Goal: Task Accomplishment & Management: Complete application form

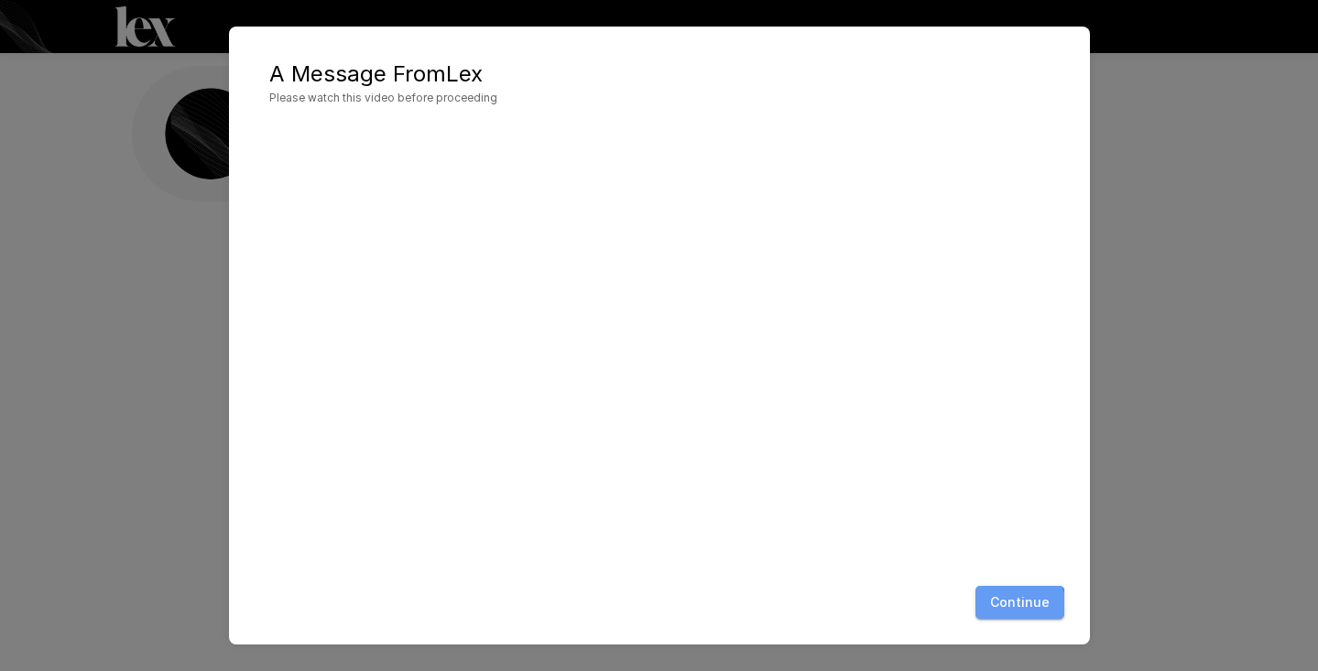
click at [1015, 610] on button "Continue" at bounding box center [1020, 603] width 89 height 34
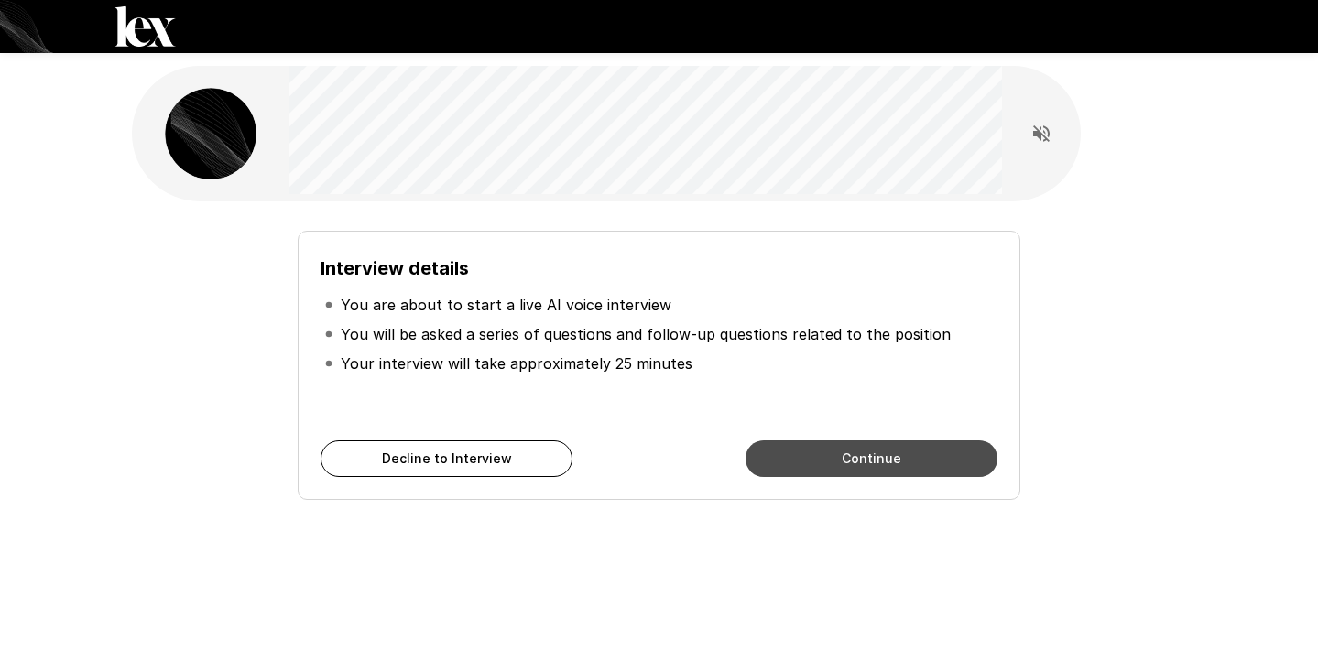
click at [845, 462] on button "Continue" at bounding box center [872, 459] width 252 height 37
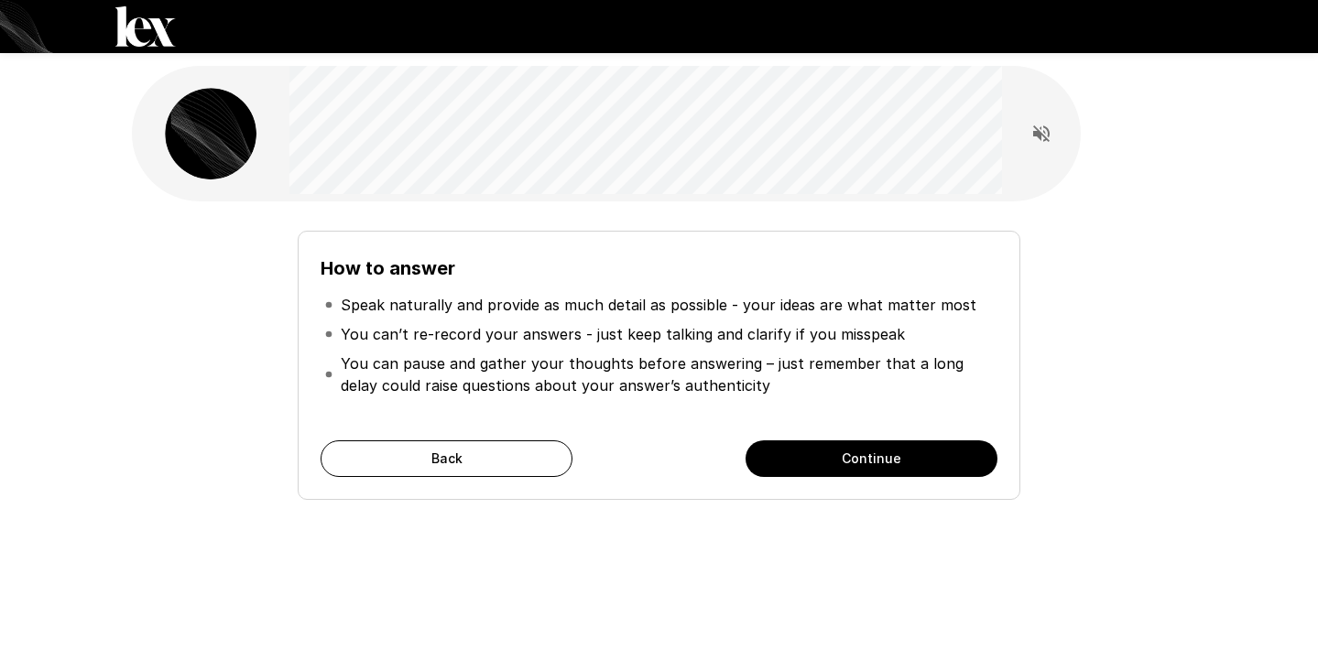
click at [833, 463] on button "Continue" at bounding box center [872, 459] width 252 height 37
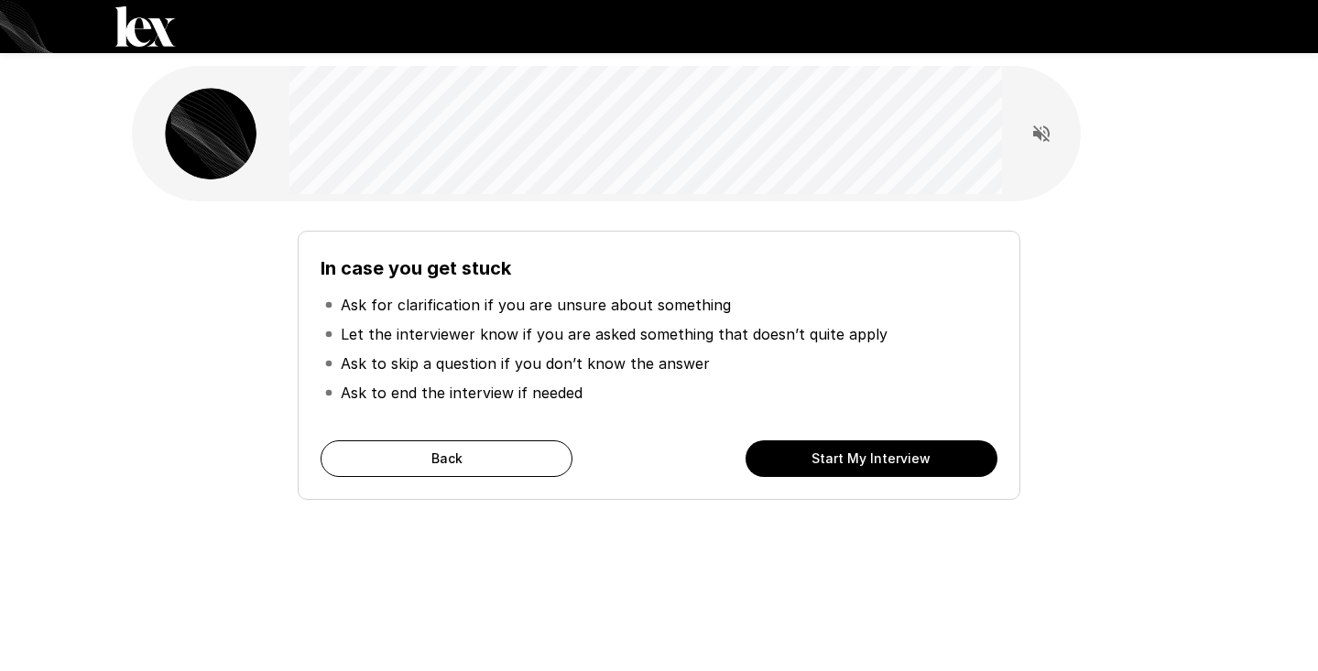
click at [816, 456] on button "Start My Interview" at bounding box center [872, 459] width 252 height 37
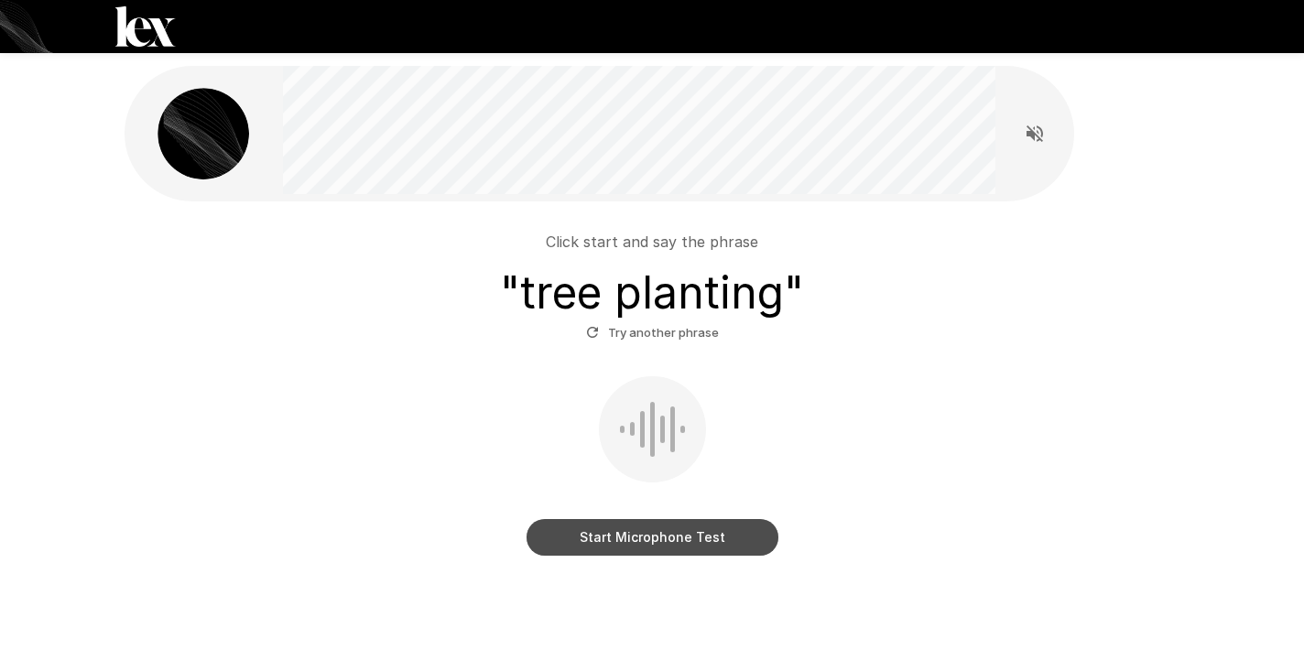
click at [690, 535] on button "Start Microphone Test" at bounding box center [653, 537] width 252 height 37
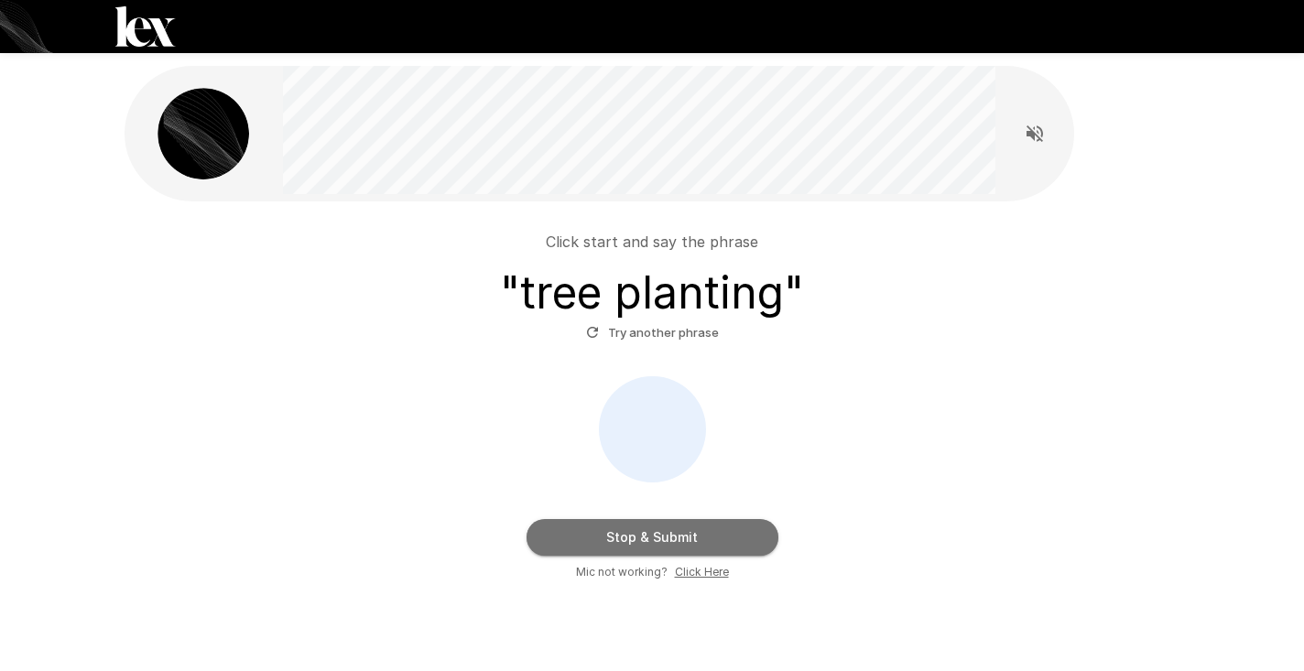
click at [690, 535] on button "Stop & Submit" at bounding box center [653, 537] width 252 height 37
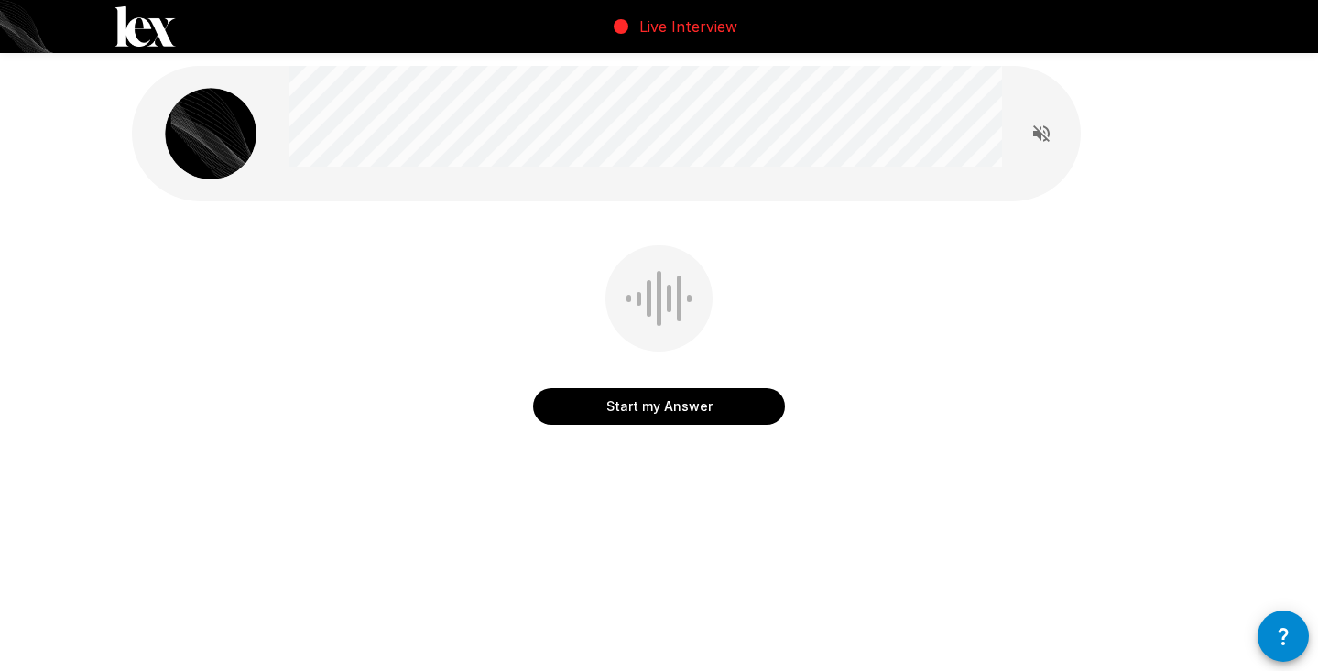
click at [666, 402] on button "Start my Answer" at bounding box center [659, 406] width 252 height 37
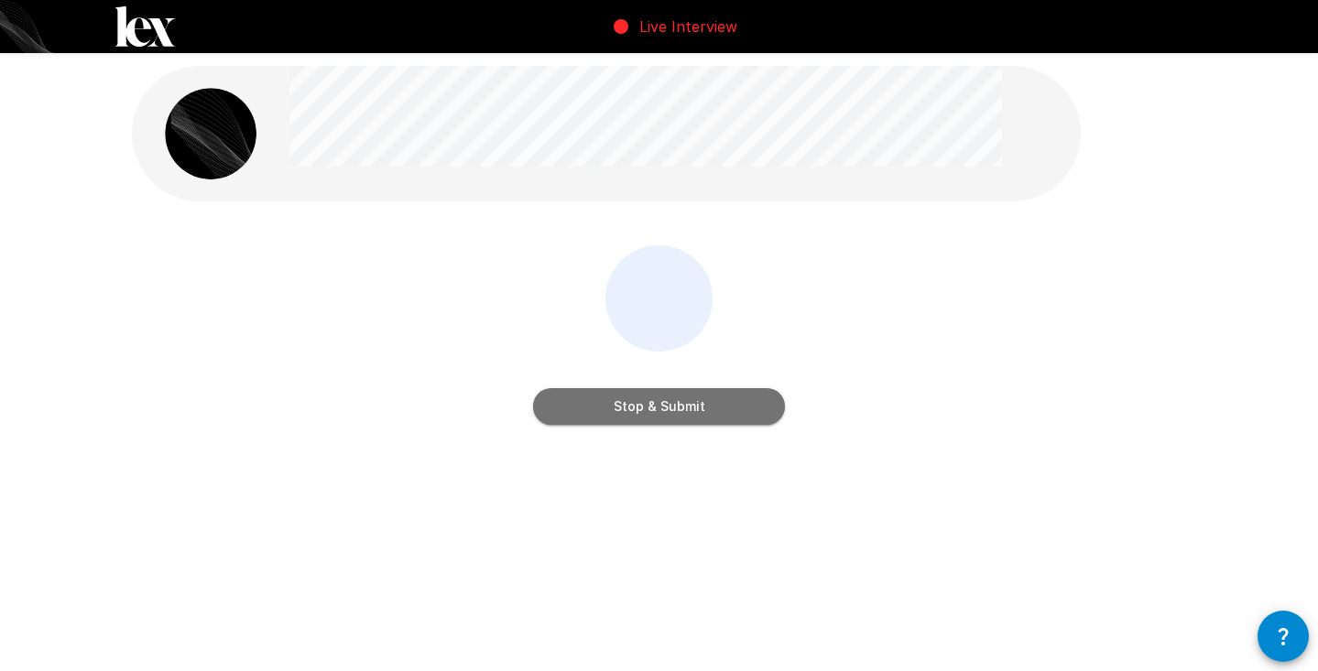
click at [666, 402] on button "Stop & Submit" at bounding box center [659, 406] width 252 height 37
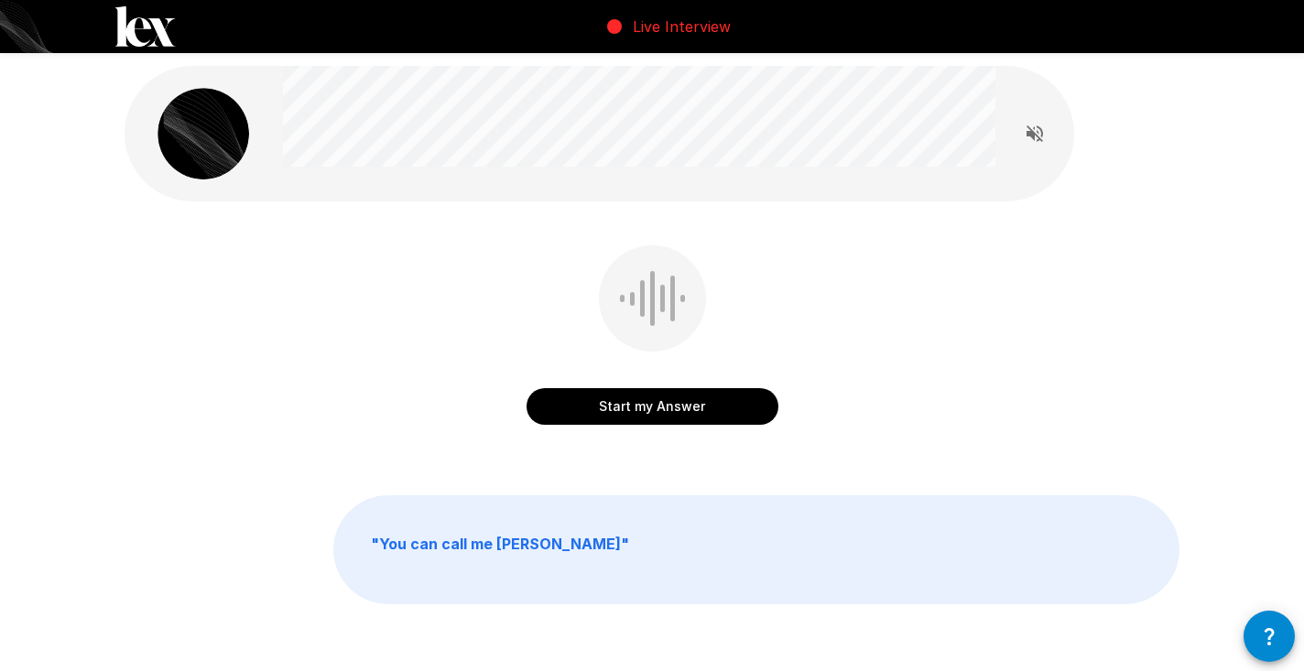
click at [649, 409] on button "Start my Answer" at bounding box center [653, 406] width 252 height 37
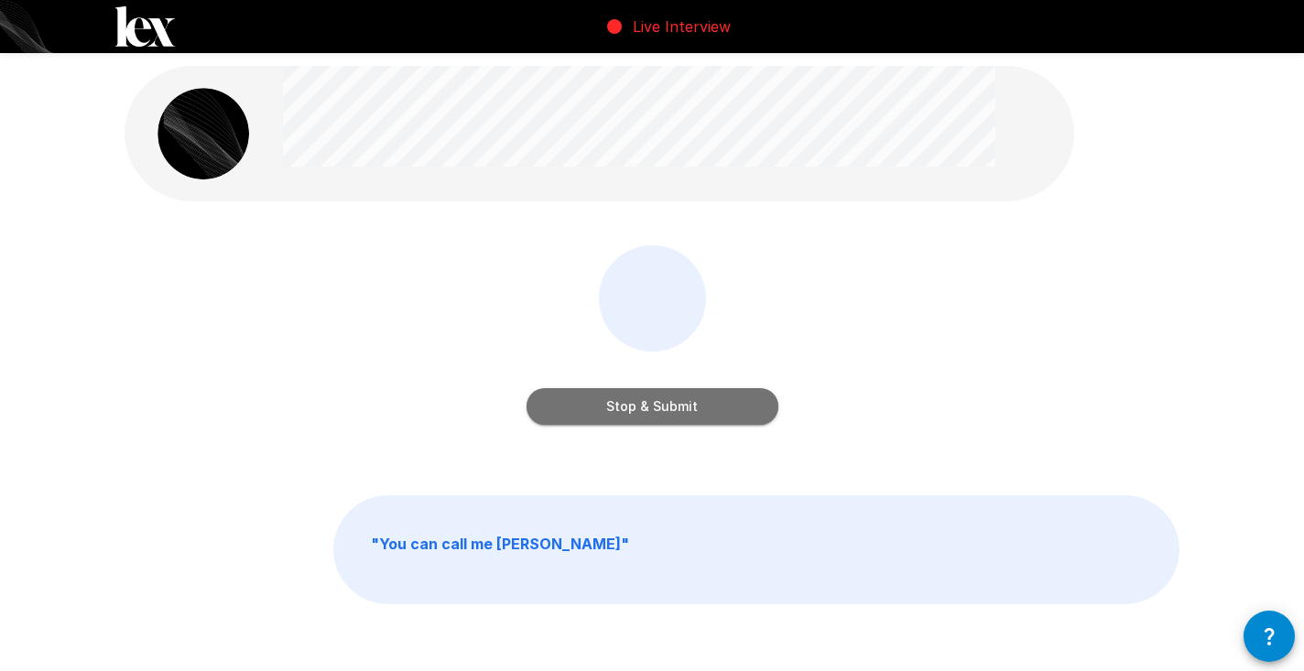
click at [631, 406] on button "Stop & Submit" at bounding box center [653, 406] width 252 height 37
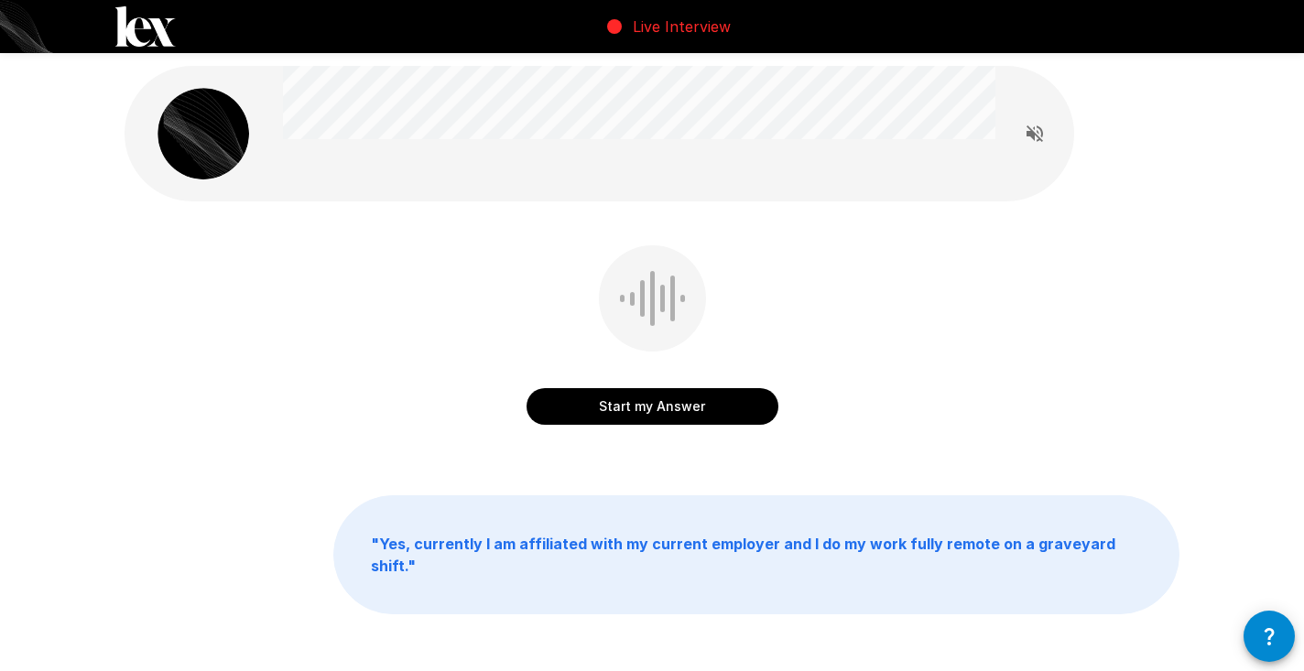
click at [678, 410] on button "Start my Answer" at bounding box center [653, 406] width 252 height 37
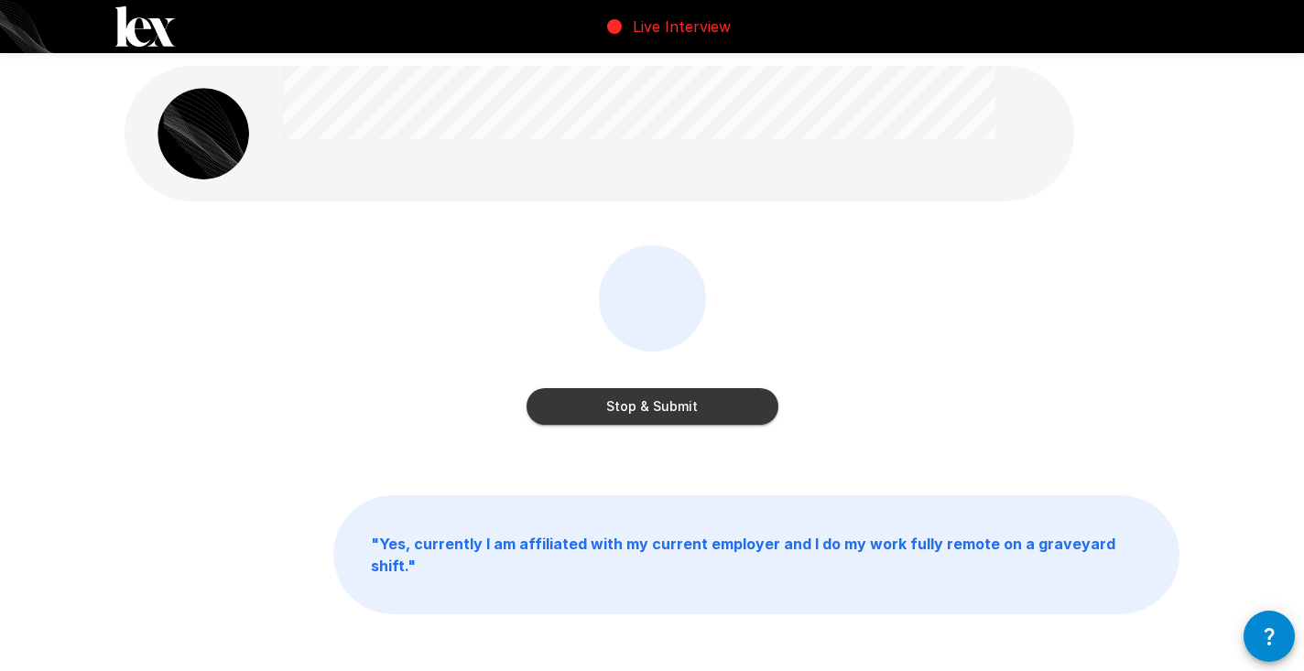
click at [637, 411] on button "Stop & Submit" at bounding box center [653, 406] width 252 height 37
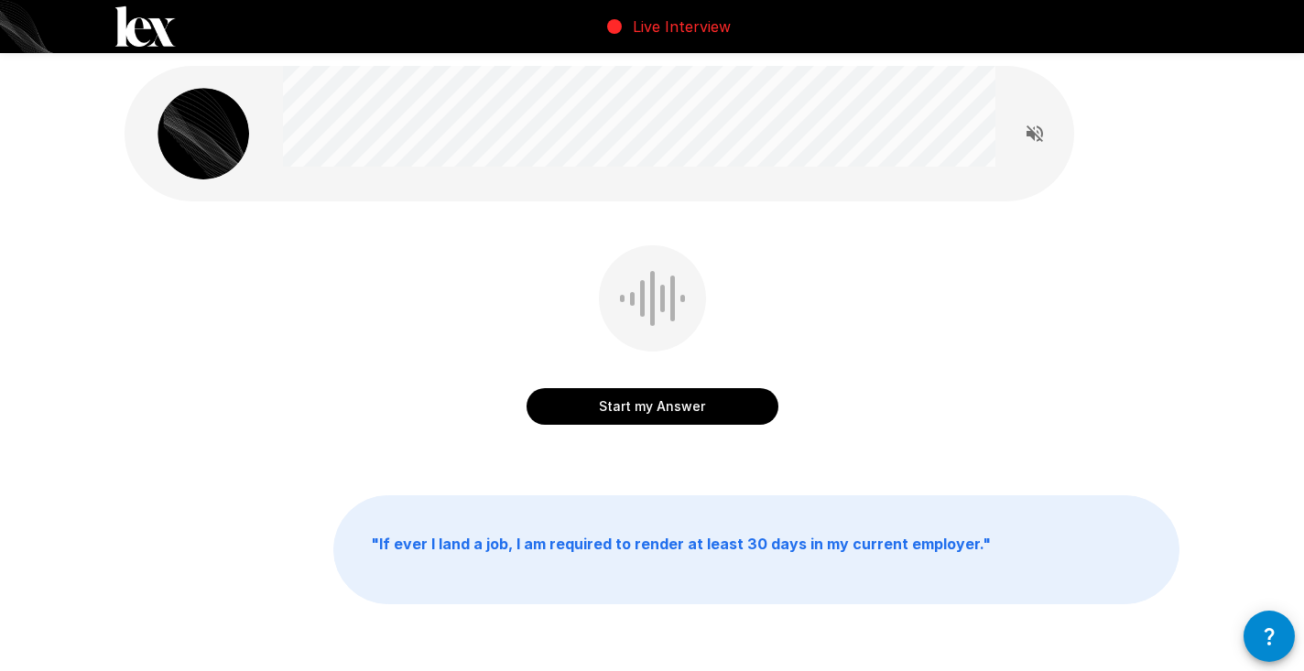
click at [660, 410] on button "Start my Answer" at bounding box center [653, 406] width 252 height 37
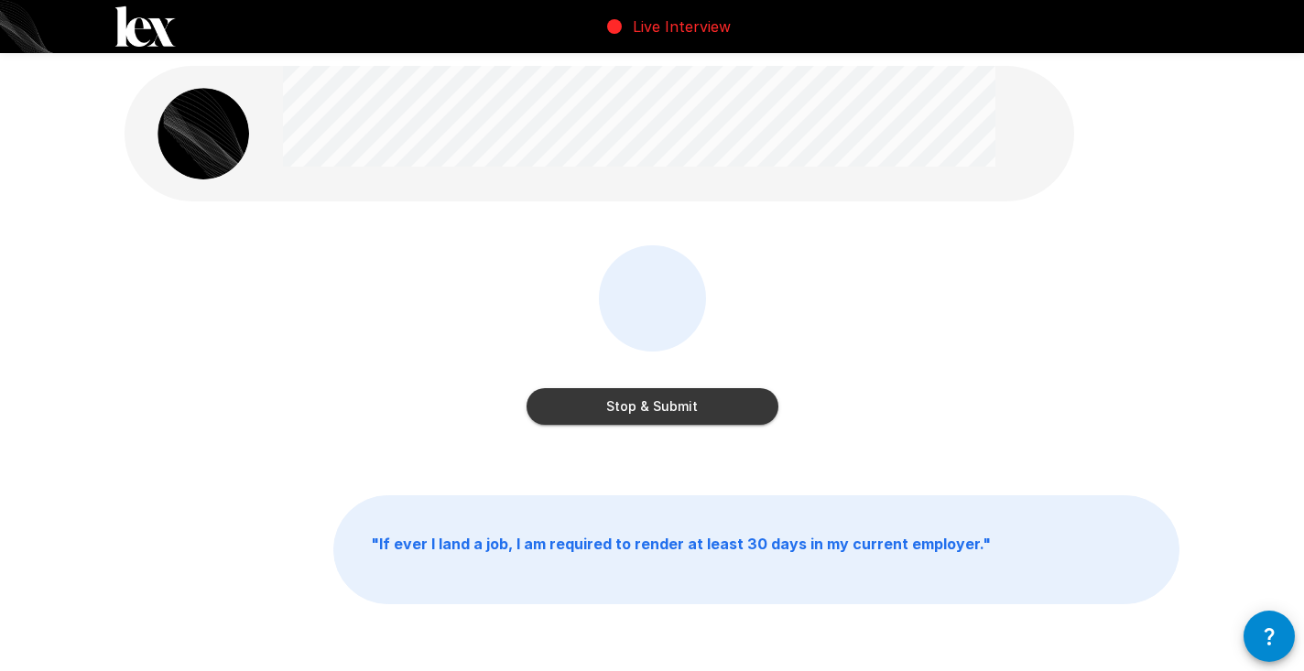
click at [649, 406] on button "Stop & Submit" at bounding box center [653, 406] width 252 height 37
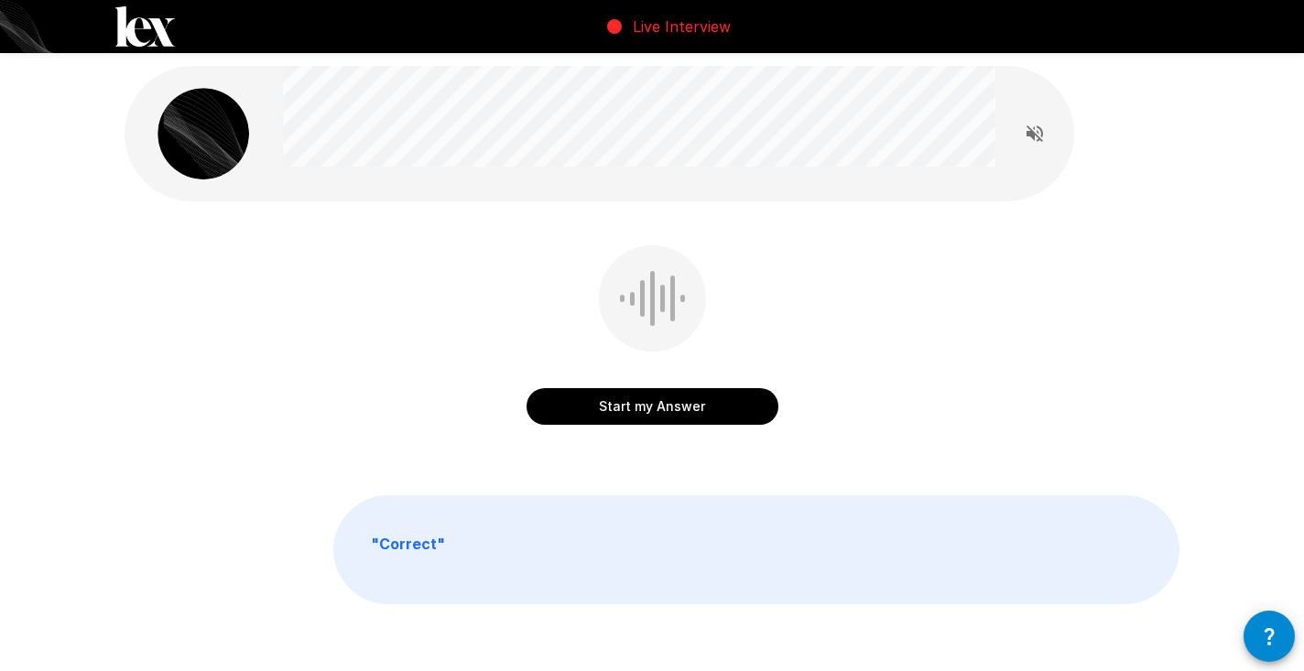
click at [606, 414] on button "Start my Answer" at bounding box center [653, 406] width 252 height 37
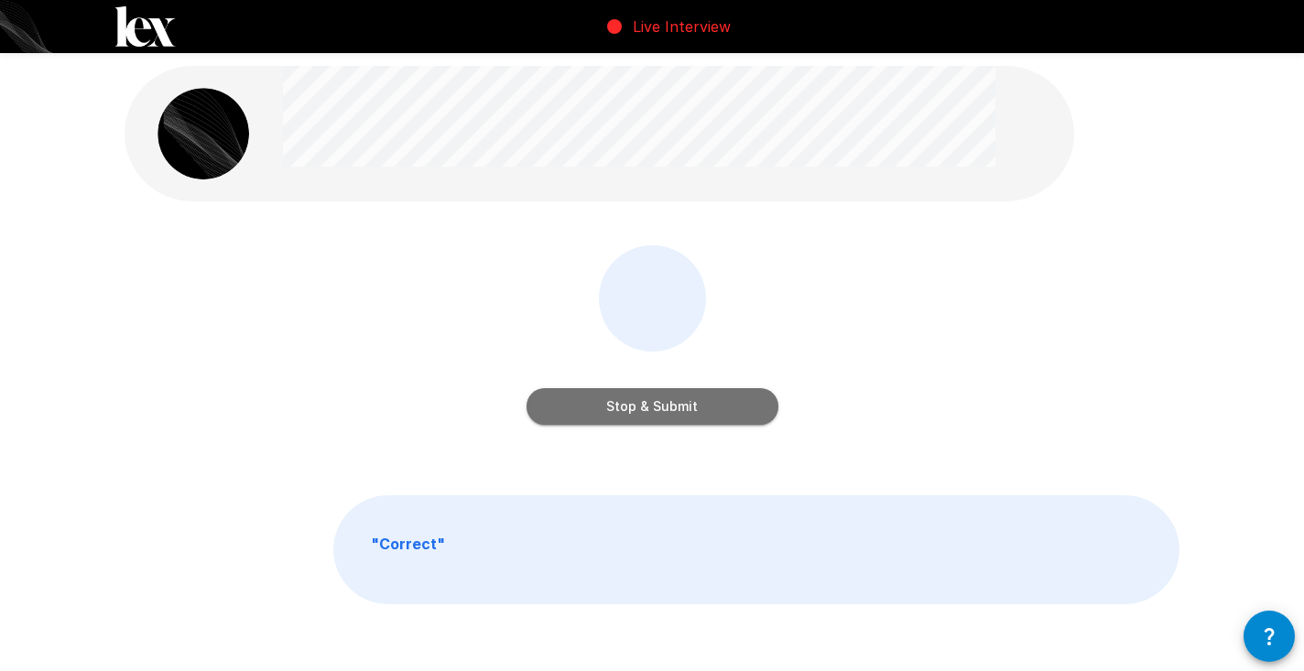
click at [625, 400] on button "Stop & Submit" at bounding box center [653, 406] width 252 height 37
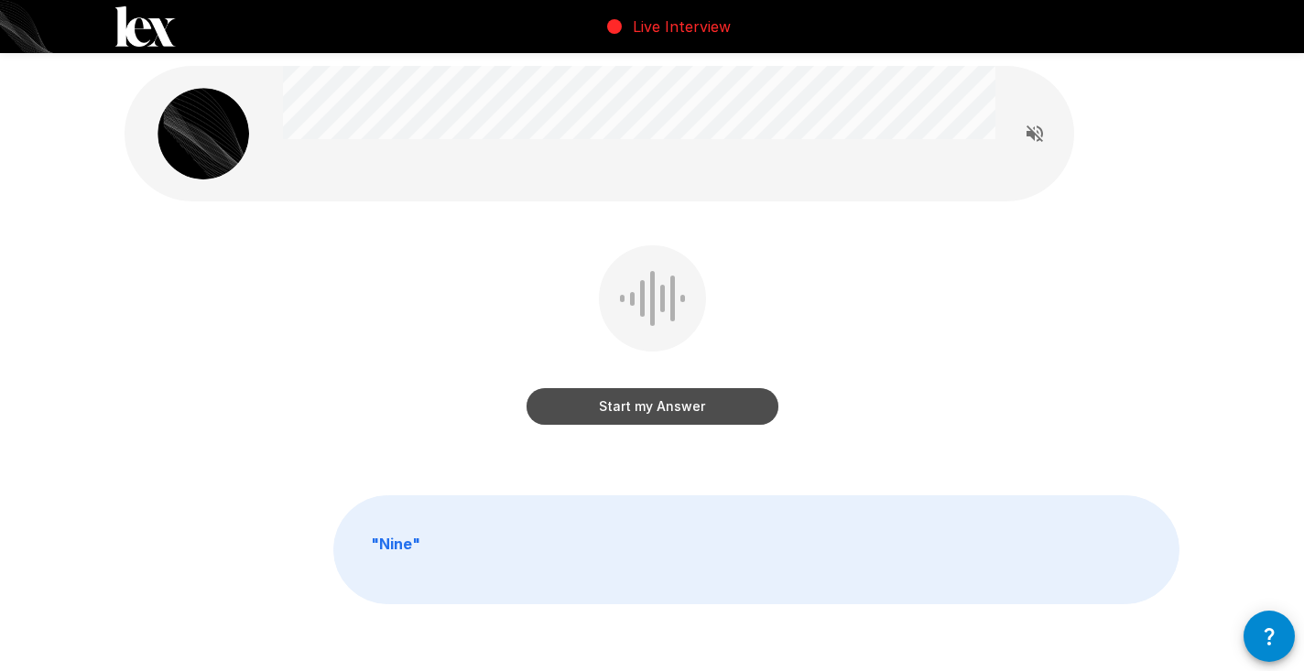
click at [620, 407] on button "Start my Answer" at bounding box center [653, 406] width 252 height 37
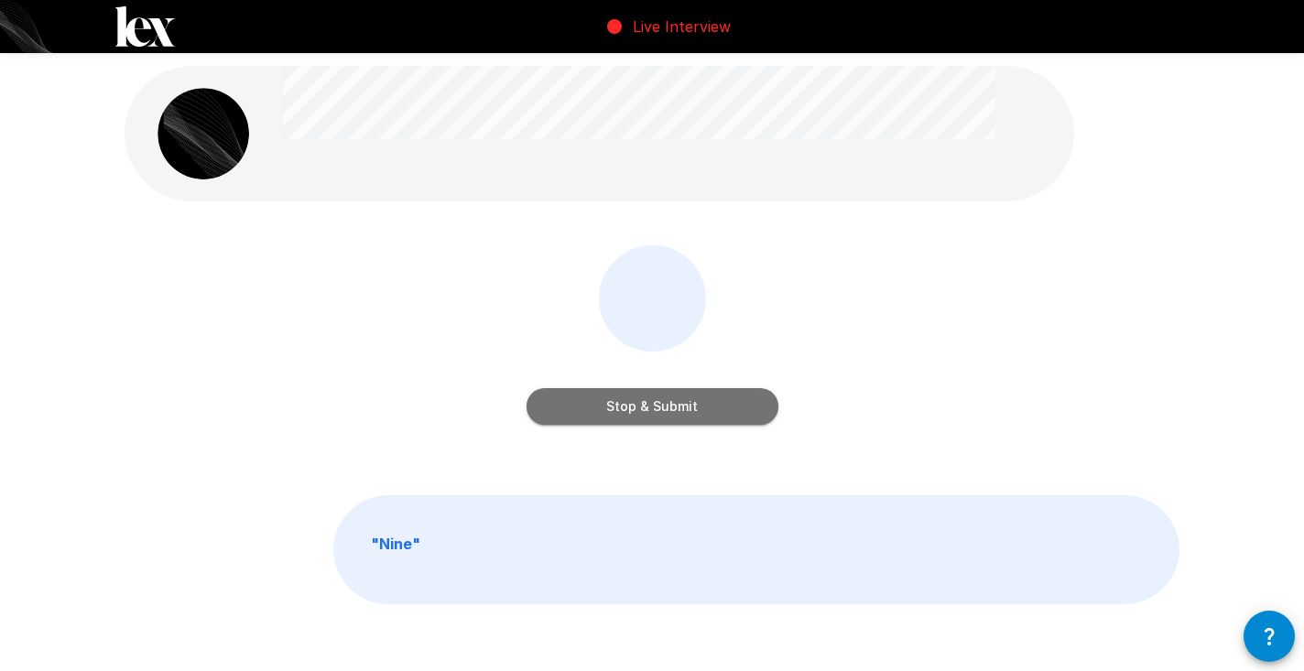
click at [620, 406] on button "Stop & Submit" at bounding box center [653, 406] width 252 height 37
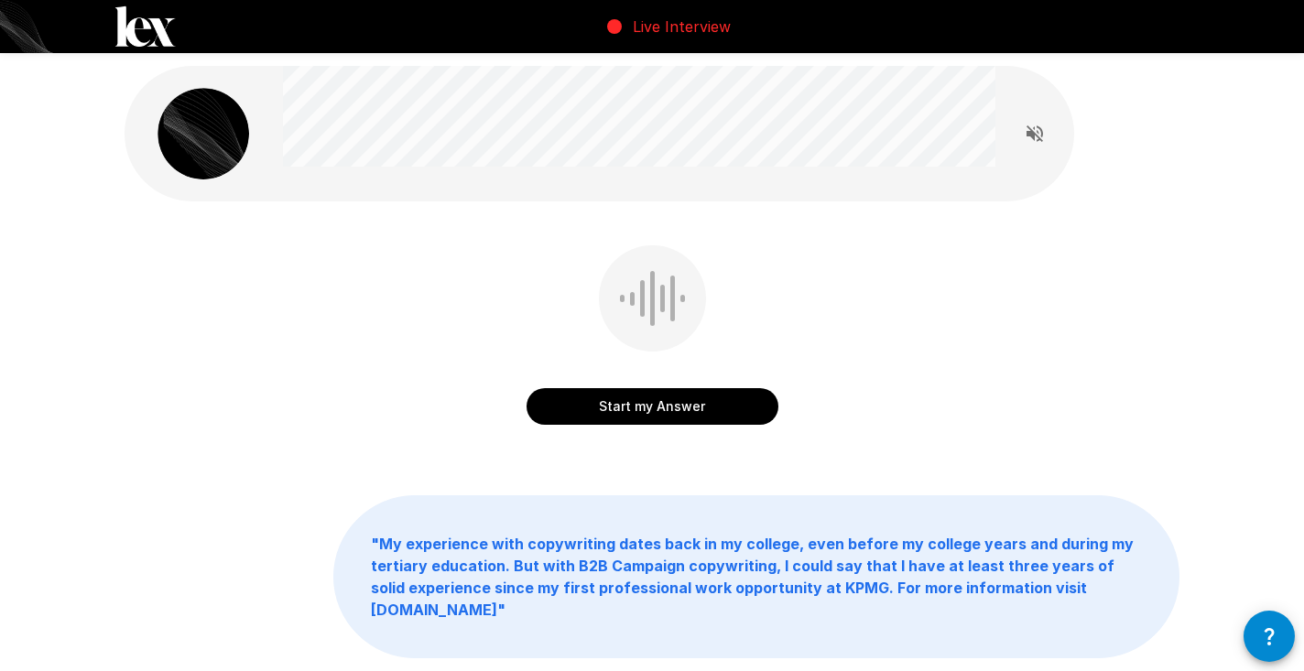
click at [642, 395] on button "Start my Answer" at bounding box center [653, 406] width 252 height 37
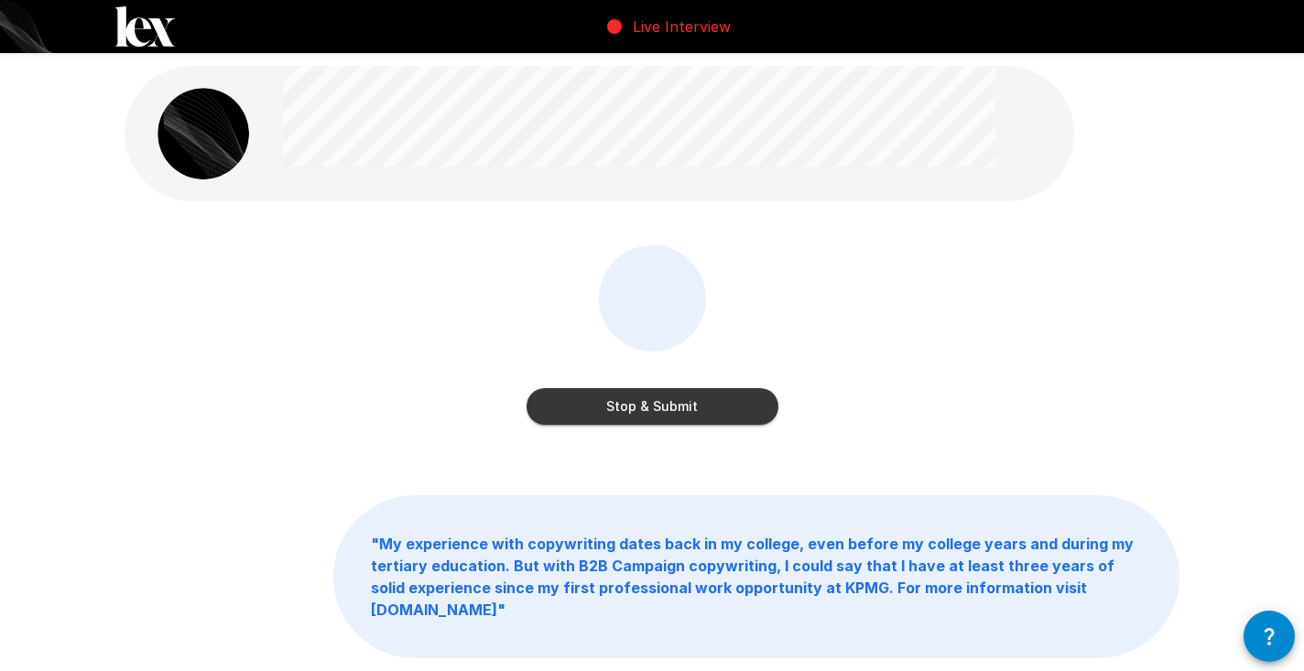
click at [638, 411] on button "Stop & Submit" at bounding box center [653, 406] width 252 height 37
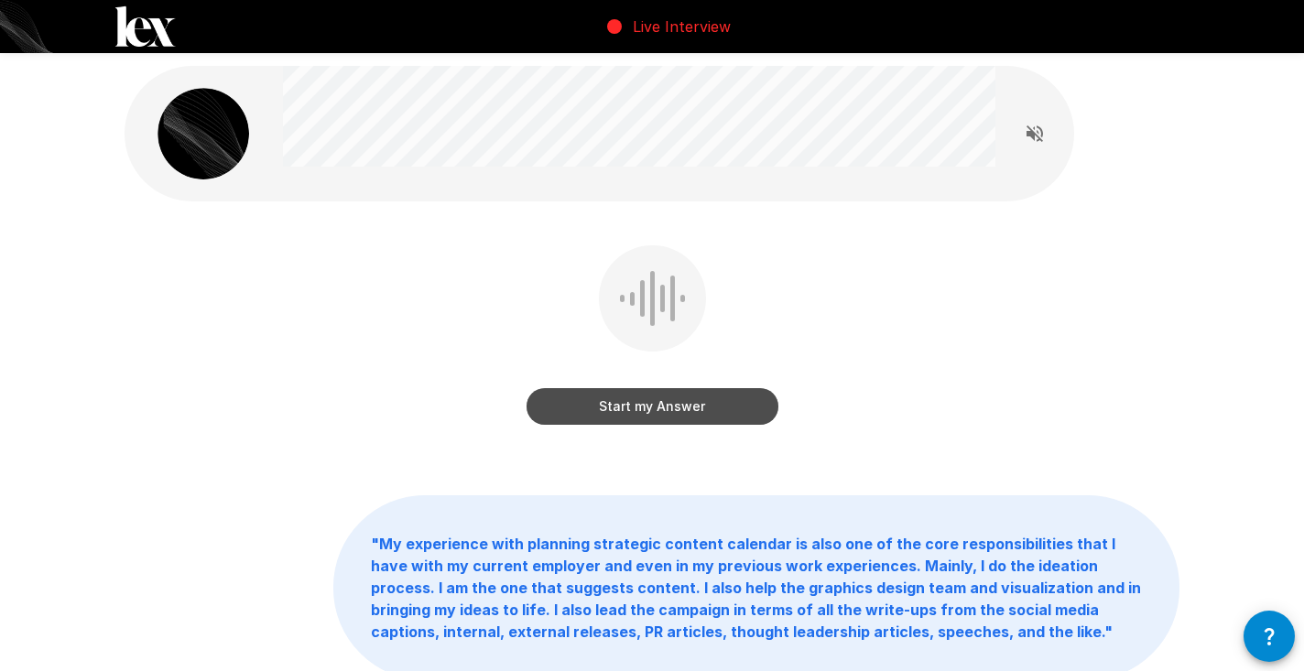
click at [671, 409] on button "Start my Answer" at bounding box center [653, 406] width 252 height 37
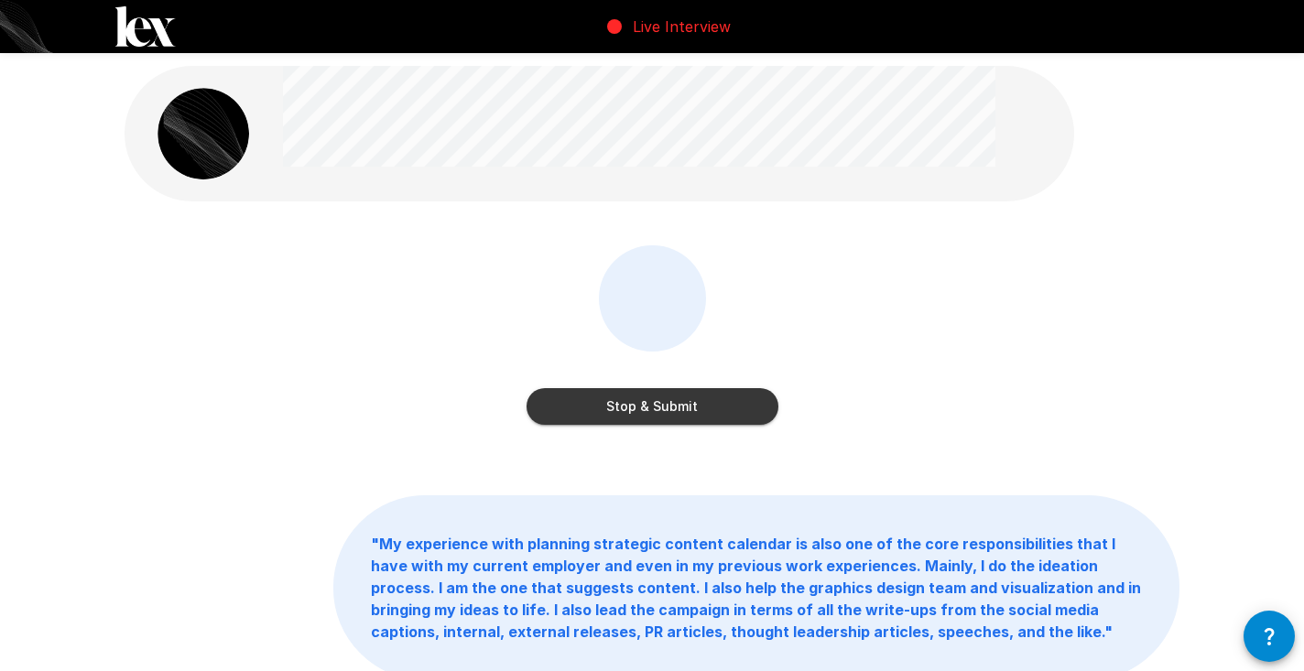
click at [660, 409] on button "Stop & Submit" at bounding box center [653, 406] width 252 height 37
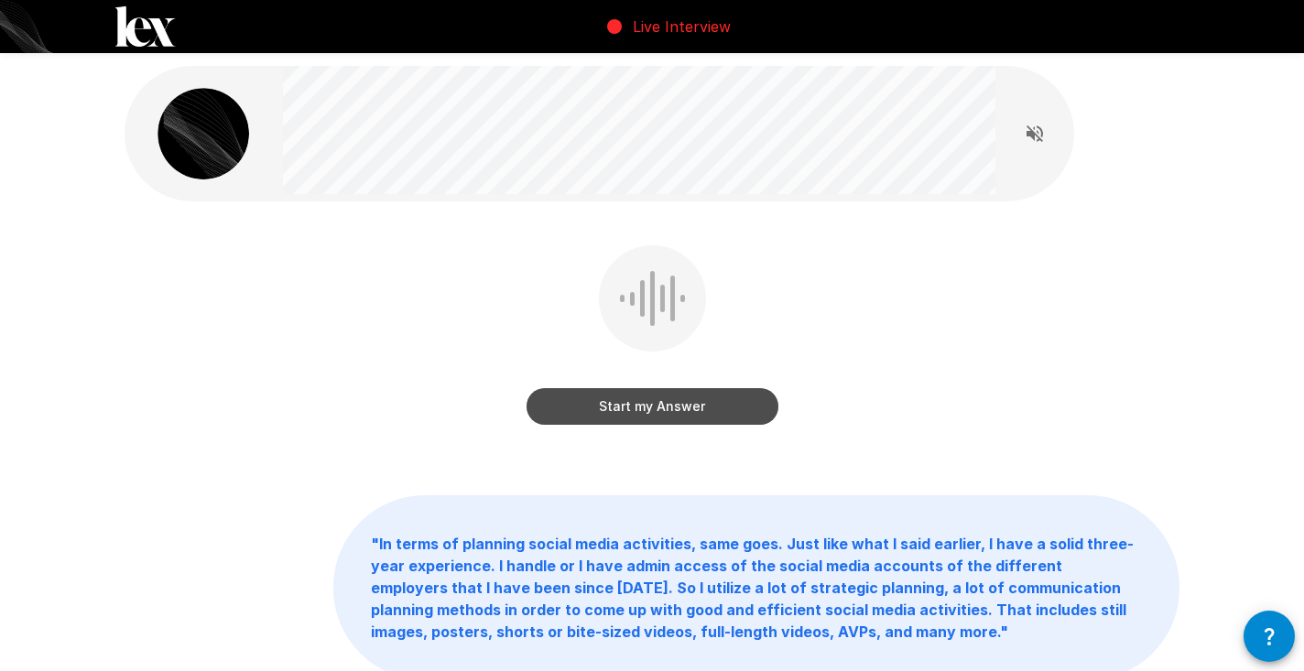
click at [615, 409] on button "Start my Answer" at bounding box center [653, 406] width 252 height 37
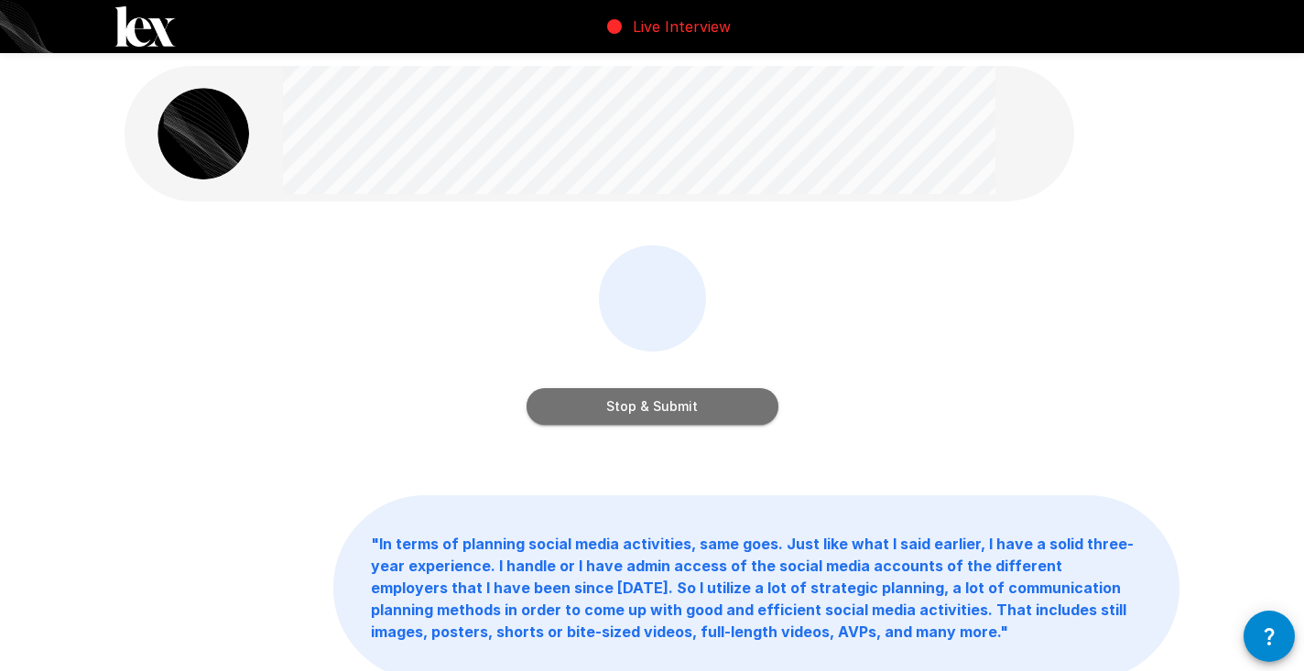
click at [615, 409] on button "Stop & Submit" at bounding box center [653, 406] width 252 height 37
